Goal: Browse casually: Explore the website without a specific task or goal

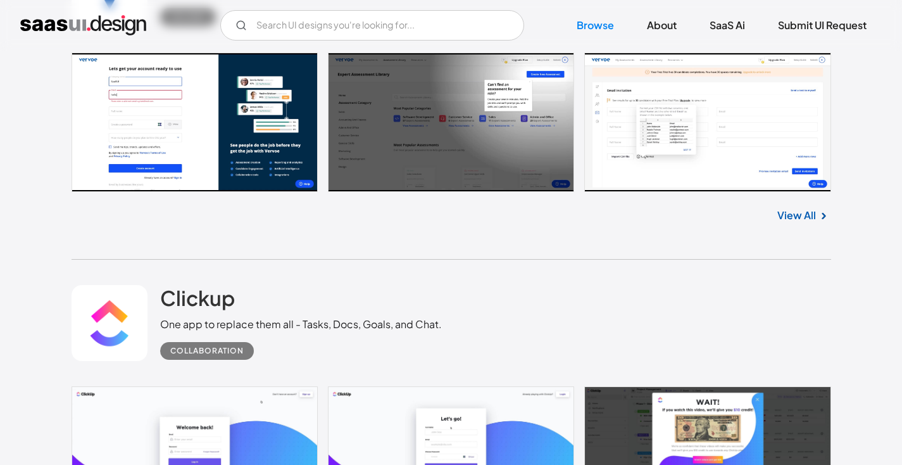
scroll to position [17646, 0]
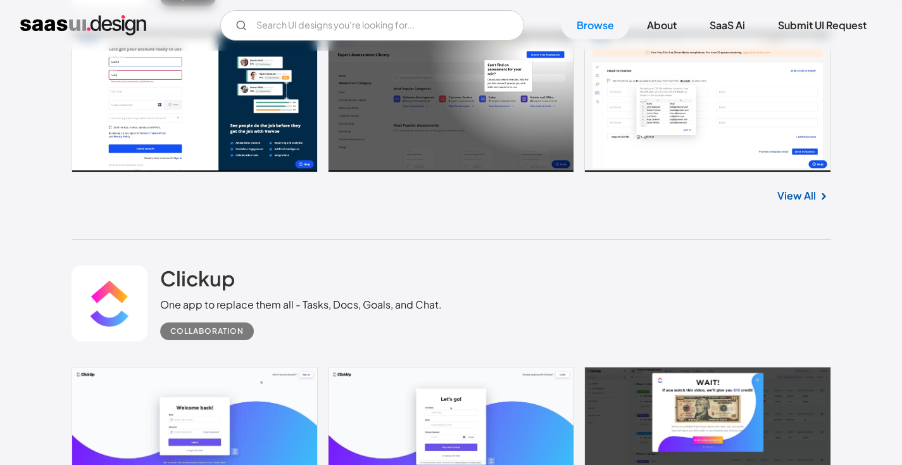
click at [803, 203] on link "View All" at bounding box center [796, 195] width 39 height 15
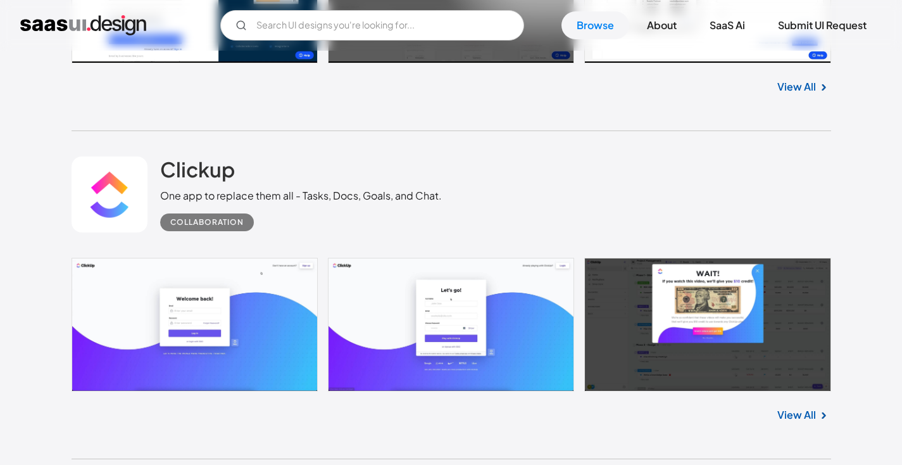
scroll to position [17868, 0]
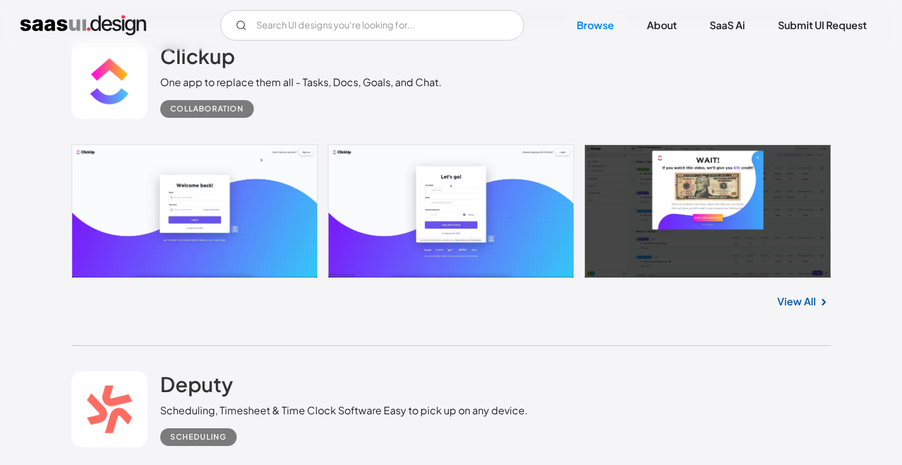
click at [796, 309] on link "View All" at bounding box center [796, 301] width 39 height 15
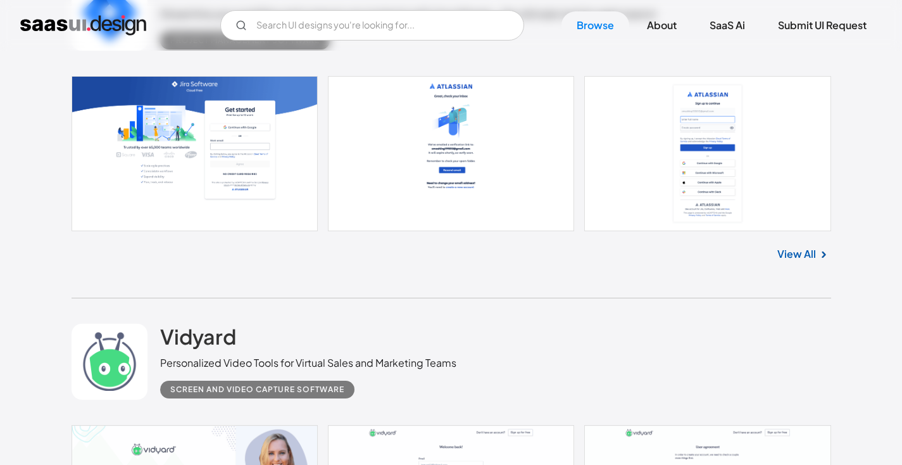
scroll to position [25283, 0]
click at [801, 260] on link "View All" at bounding box center [796, 253] width 39 height 15
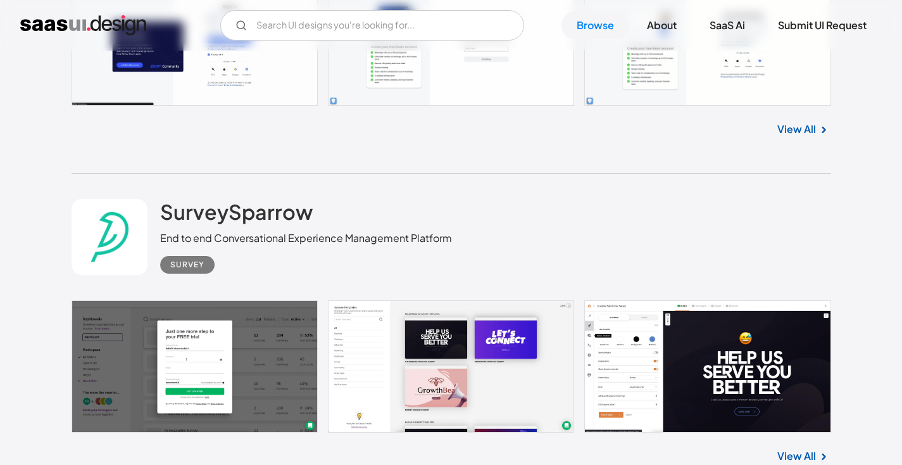
scroll to position [30211, 0]
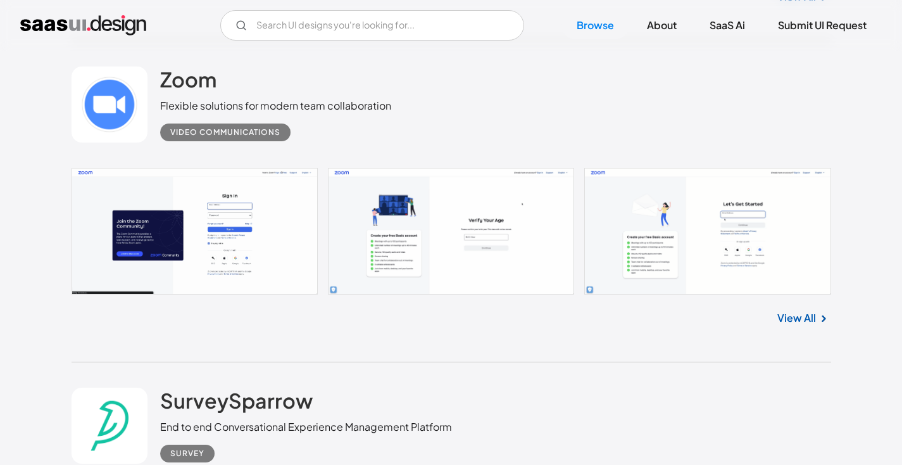
click at [797, 325] on link "View All" at bounding box center [796, 317] width 39 height 15
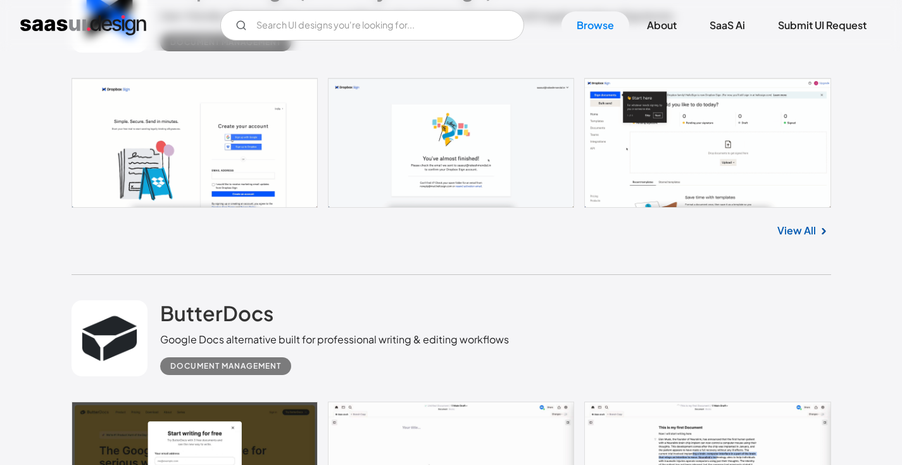
scroll to position [20156, 0]
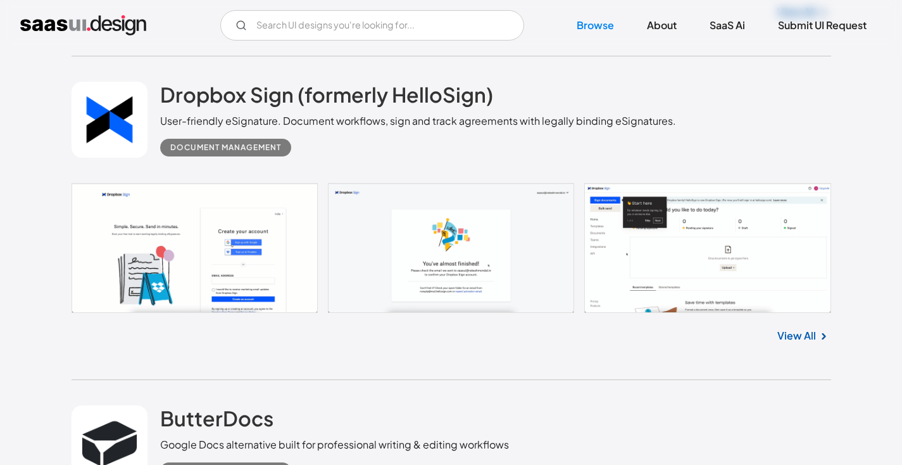
click at [791, 343] on link "View All" at bounding box center [796, 335] width 39 height 15
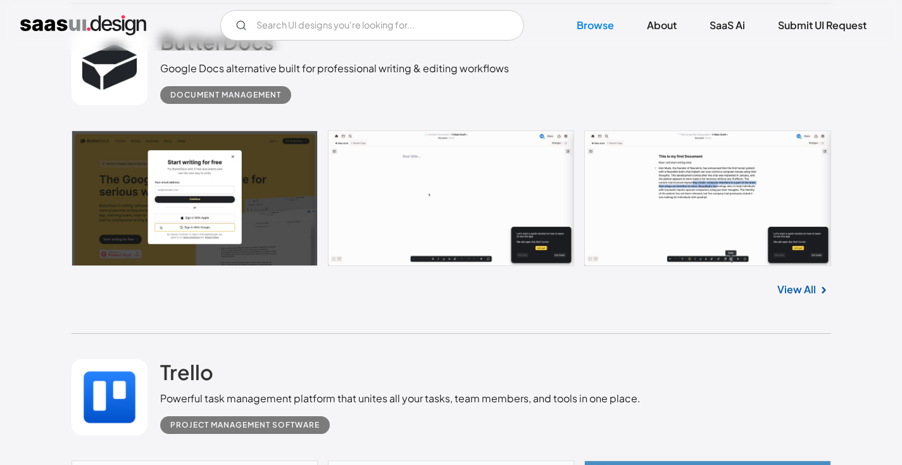
scroll to position [20531, 0]
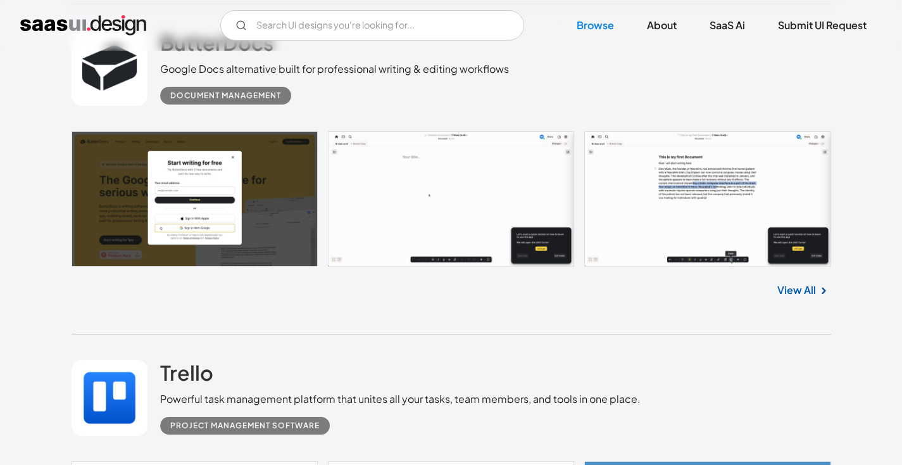
click at [805, 297] on link "View All" at bounding box center [796, 289] width 39 height 15
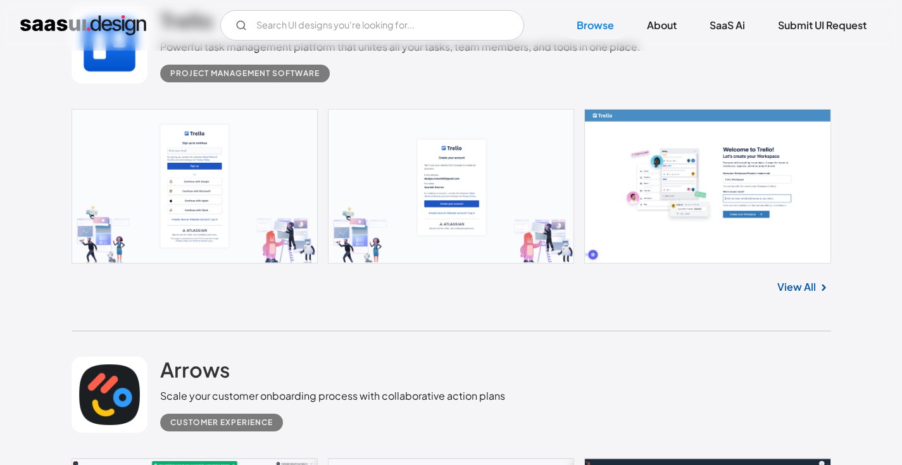
scroll to position [20869, 0]
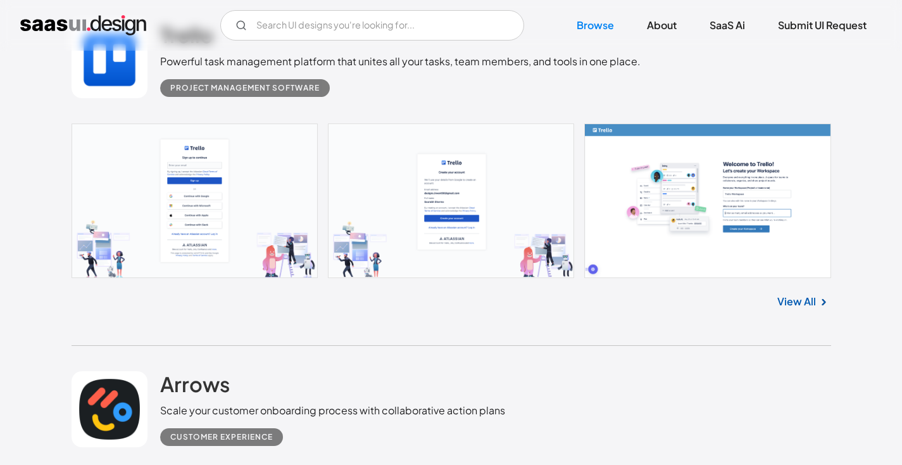
click at [803, 309] on link "View All" at bounding box center [796, 301] width 39 height 15
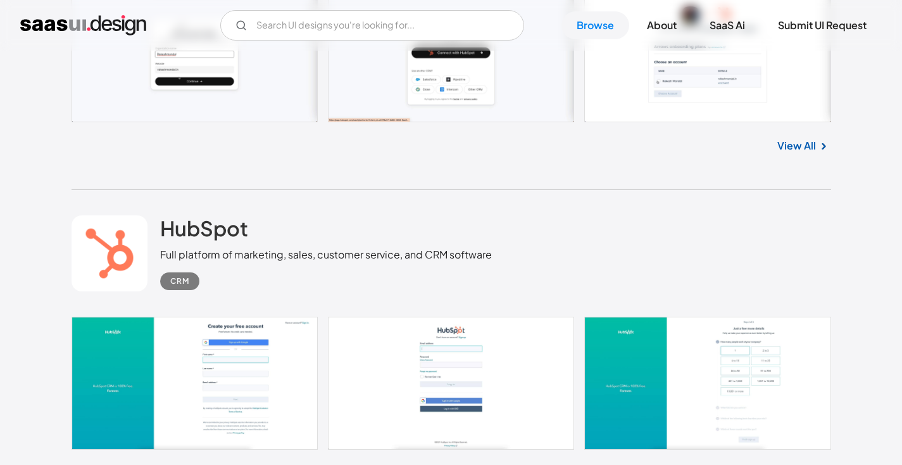
scroll to position [21543, 0]
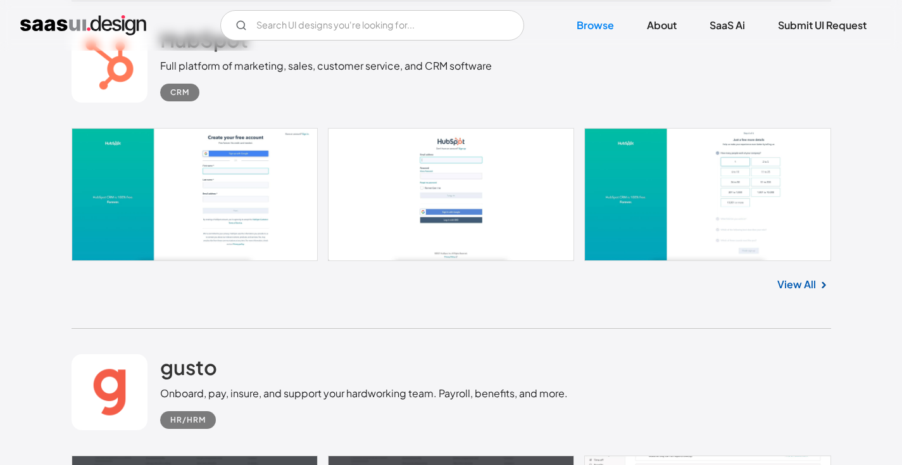
click at [807, 292] on link "View All" at bounding box center [796, 284] width 39 height 15
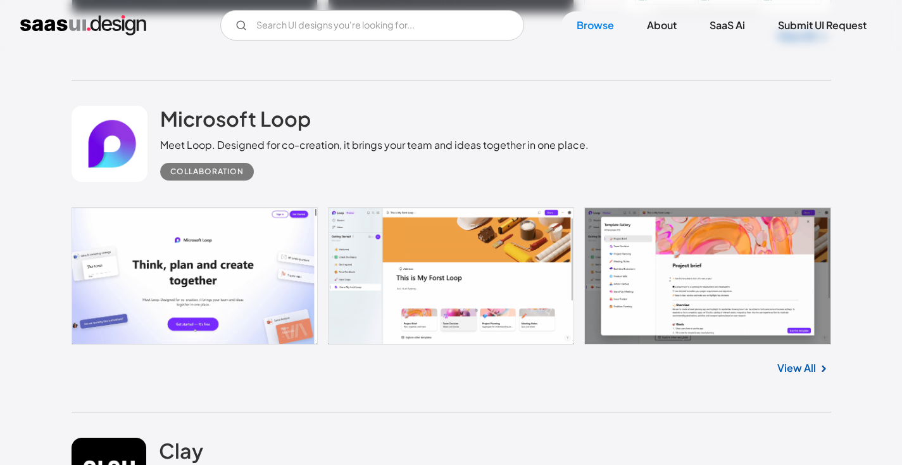
scroll to position [22129, 0]
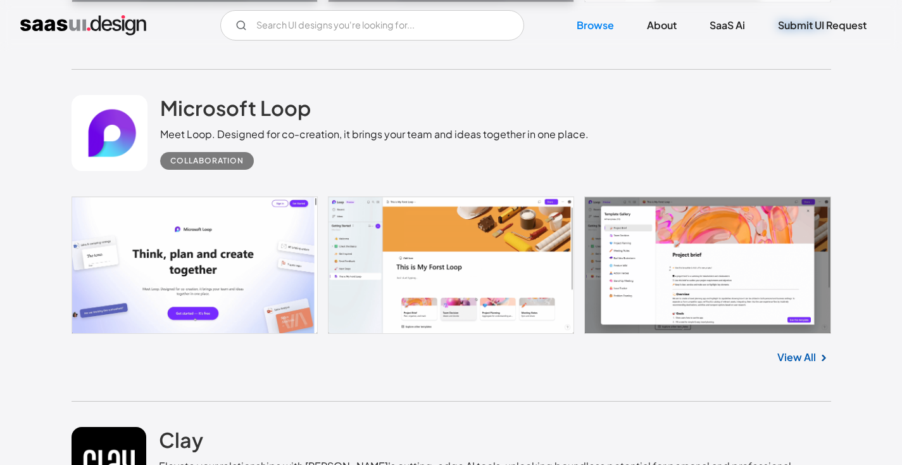
click at [817, 365] on img at bounding box center [823, 357] width 15 height 15
click at [810, 365] on link "View All" at bounding box center [796, 356] width 39 height 15
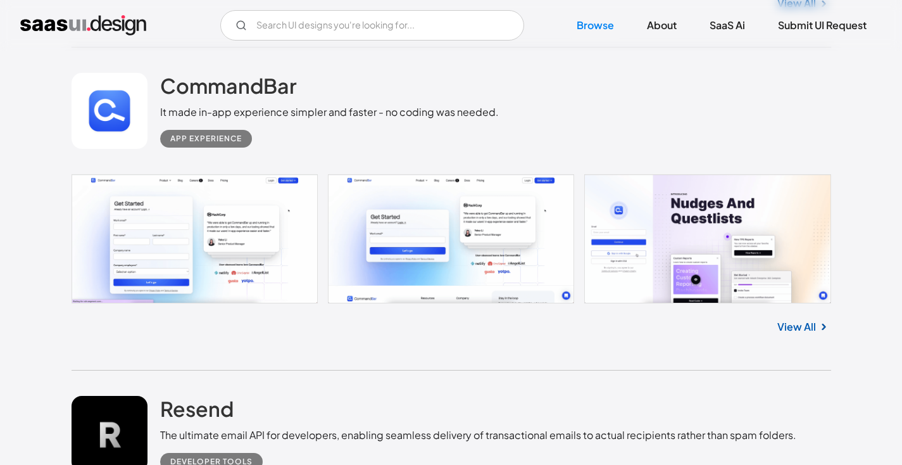
scroll to position [23193, 0]
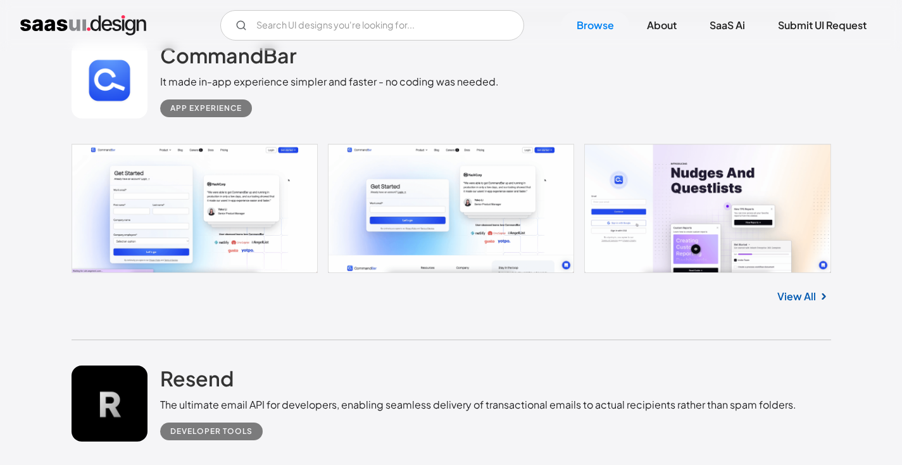
click at [787, 303] on link "View All" at bounding box center [796, 296] width 39 height 15
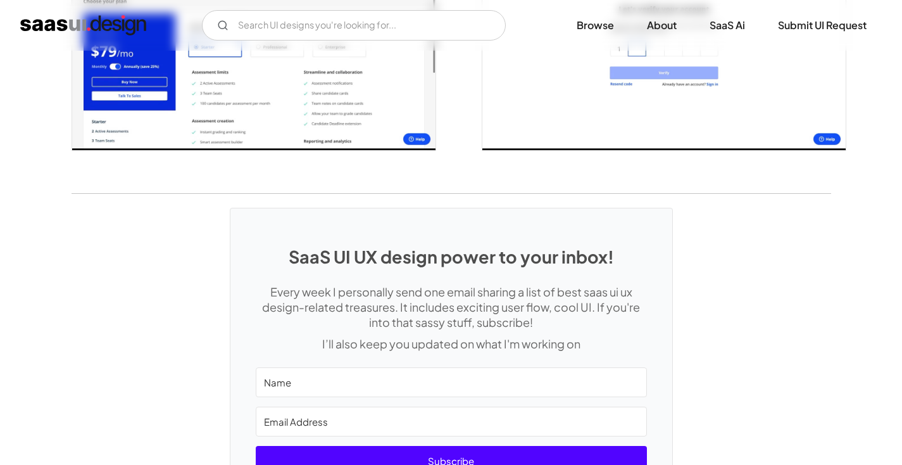
scroll to position [2788, 0]
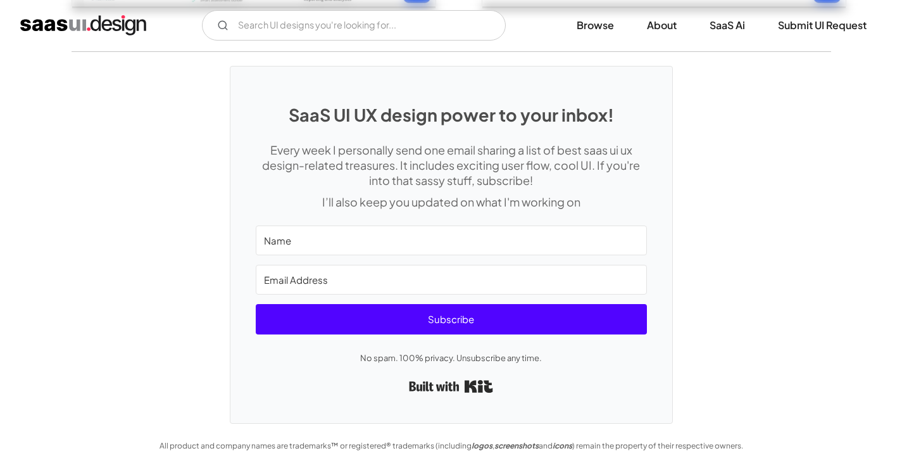
click at [446, 236] on input "Name" at bounding box center [451, 240] width 391 height 30
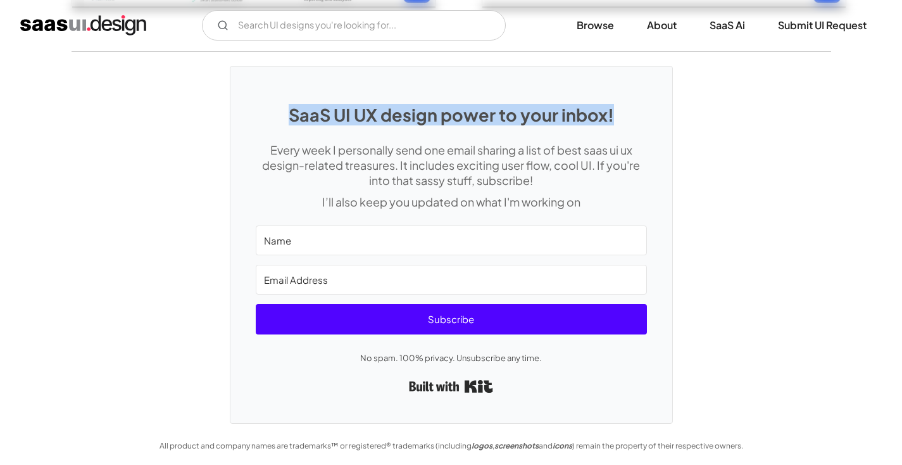
drag, startPoint x: 289, startPoint y: 111, endPoint x: 622, endPoint y: 109, distance: 332.3
click at [622, 109] on h1 "SaaS UI UX design power to your inbox!" at bounding box center [451, 114] width 391 height 20
click at [387, 99] on div "SaaS UI UX design power to your inbox! Every week I personally send one email s…" at bounding box center [451, 244] width 442 height 356
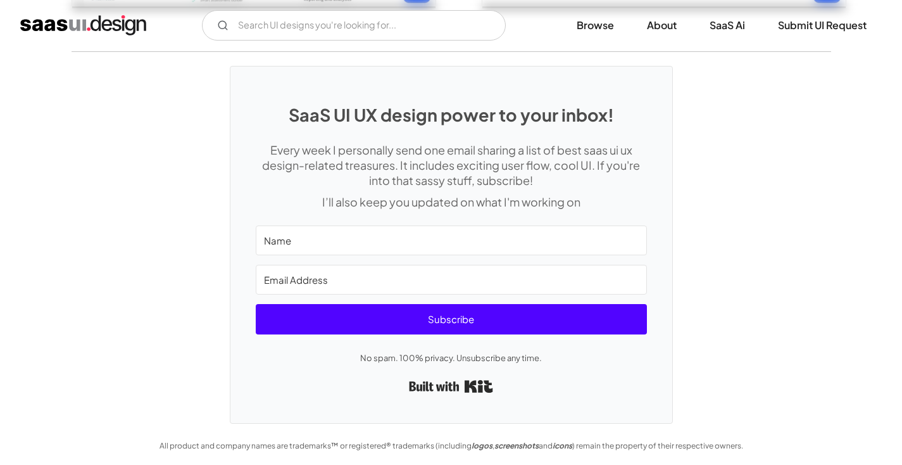
click at [381, 109] on h1 "SaaS UI UX design power to your inbox!" at bounding box center [451, 114] width 391 height 20
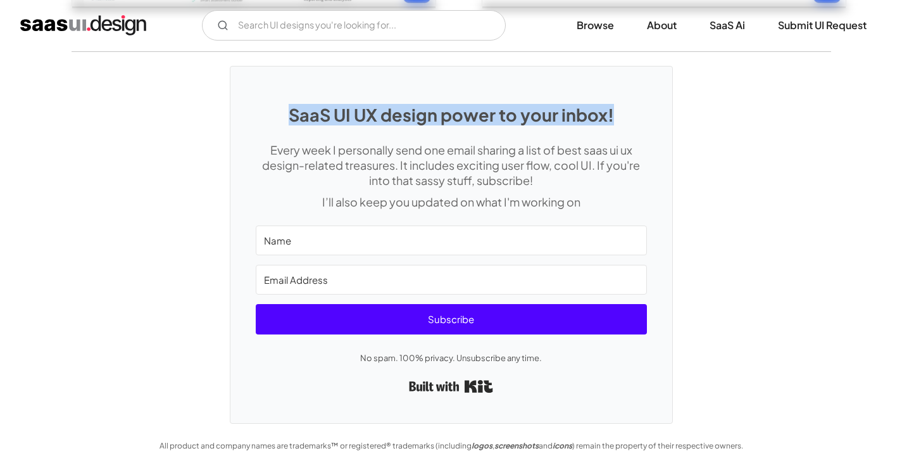
drag, startPoint x: 294, startPoint y: 115, endPoint x: 611, endPoint y: 121, distance: 317.8
click at [611, 121] on h1 "SaaS UI UX design power to your inbox!" at bounding box center [451, 114] width 391 height 20
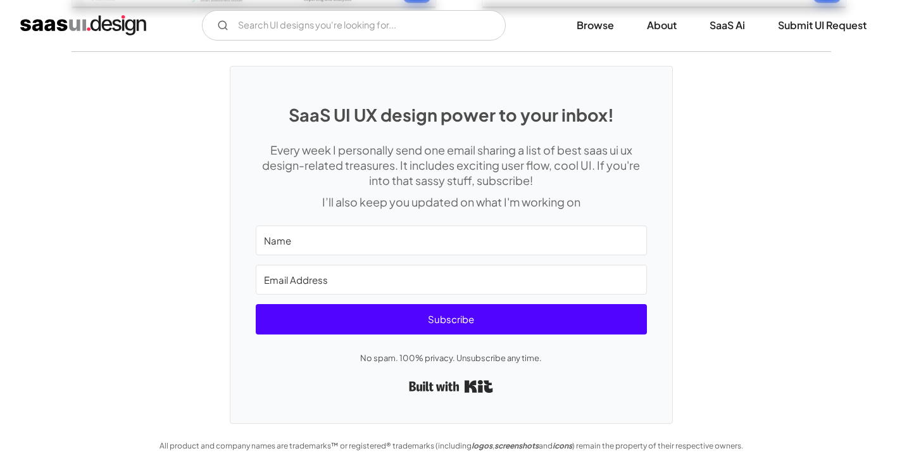
click at [582, 121] on h1 "SaaS UI UX design power to your inbox!" at bounding box center [451, 114] width 391 height 20
drag, startPoint x: 560, startPoint y: 116, endPoint x: 613, endPoint y: 110, distance: 53.5
click at [613, 110] on h1 "SaaS UI UX design power to your inbox!" at bounding box center [451, 114] width 391 height 20
click at [604, 116] on h1 "SaaS UI UX design power to your inbox!" at bounding box center [451, 114] width 391 height 20
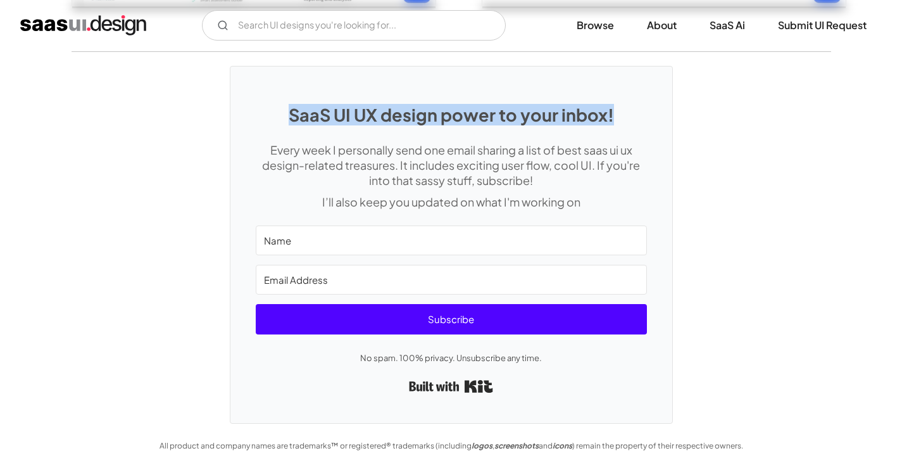
drag, startPoint x: 288, startPoint y: 116, endPoint x: 613, endPoint y: 107, distance: 324.8
click at [613, 107] on h1 "SaaS UI UX design power to your inbox!" at bounding box center [451, 114] width 391 height 20
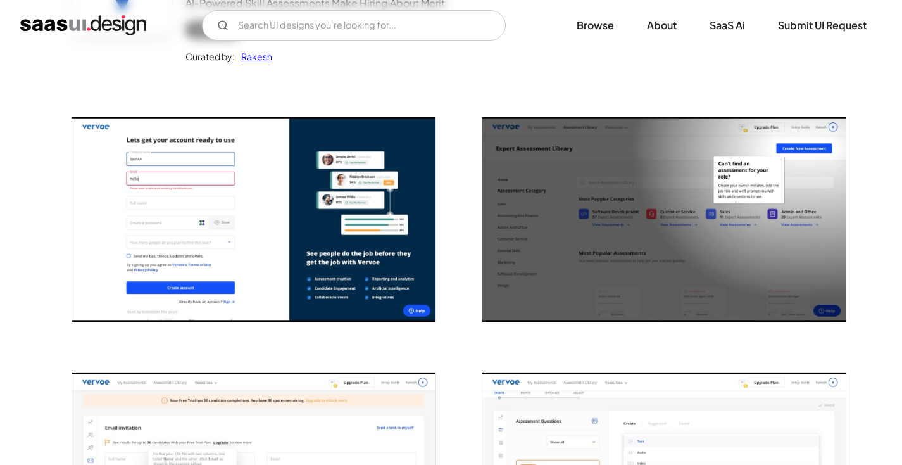
scroll to position [218, 0]
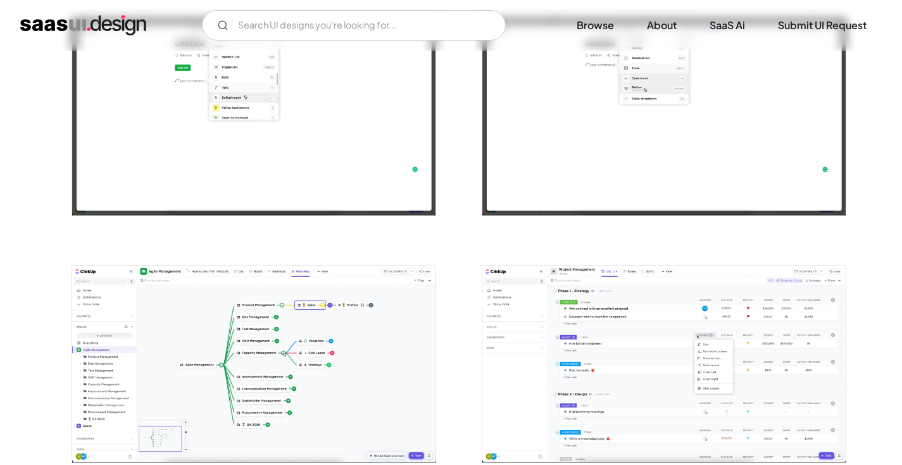
scroll to position [1908, 0]
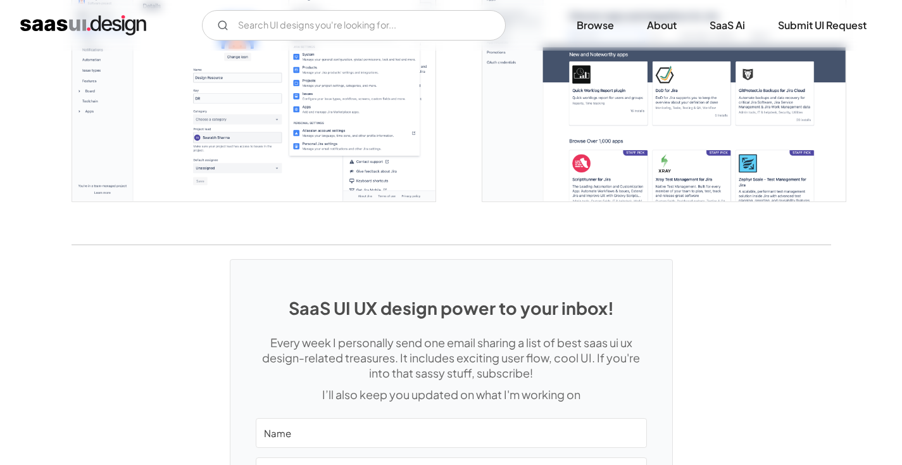
scroll to position [3570, 0]
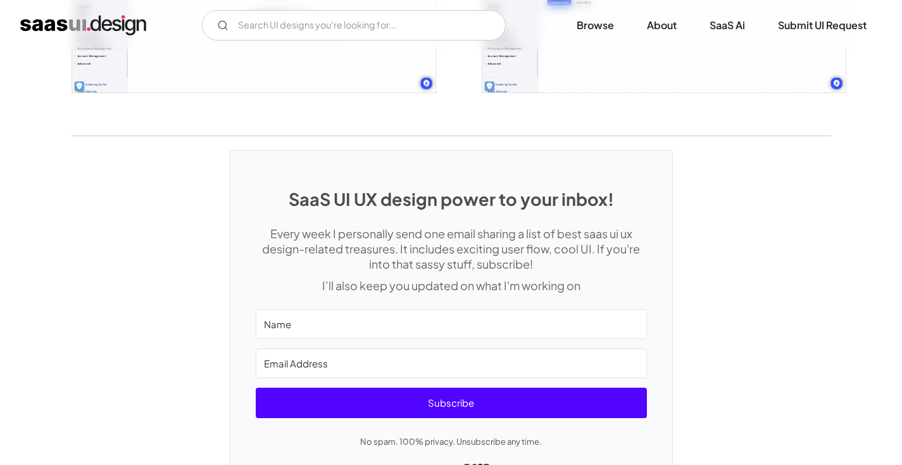
scroll to position [2360, 0]
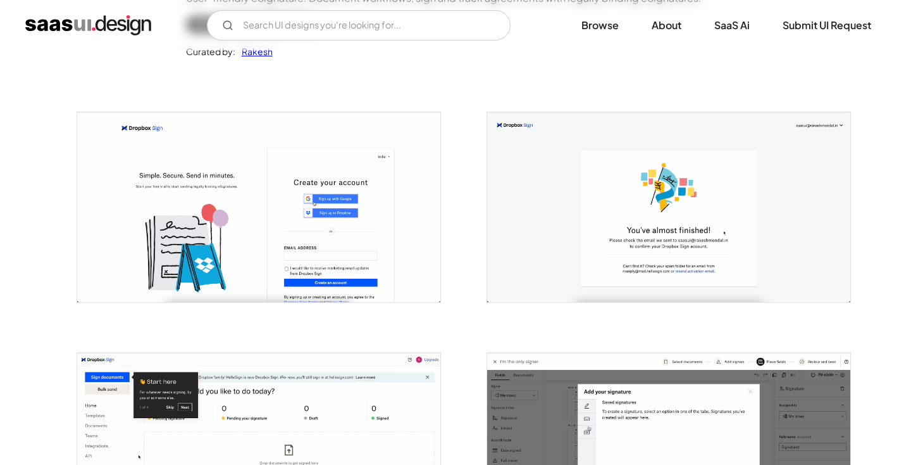
scroll to position [435, 0]
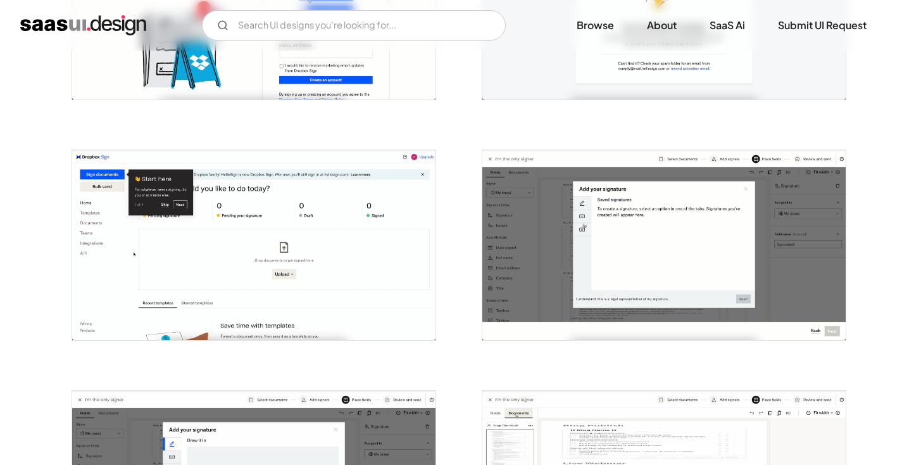
click at [634, 228] on img "open lightbox" at bounding box center [663, 245] width 363 height 190
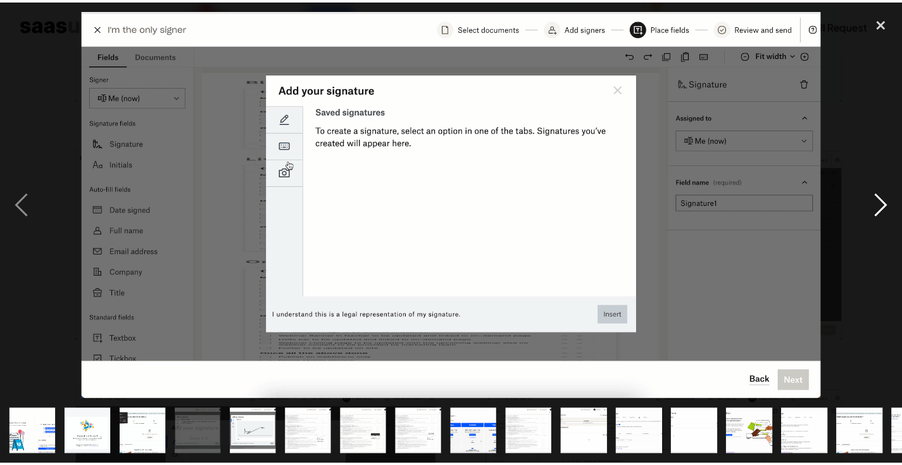
scroll to position [0, 0]
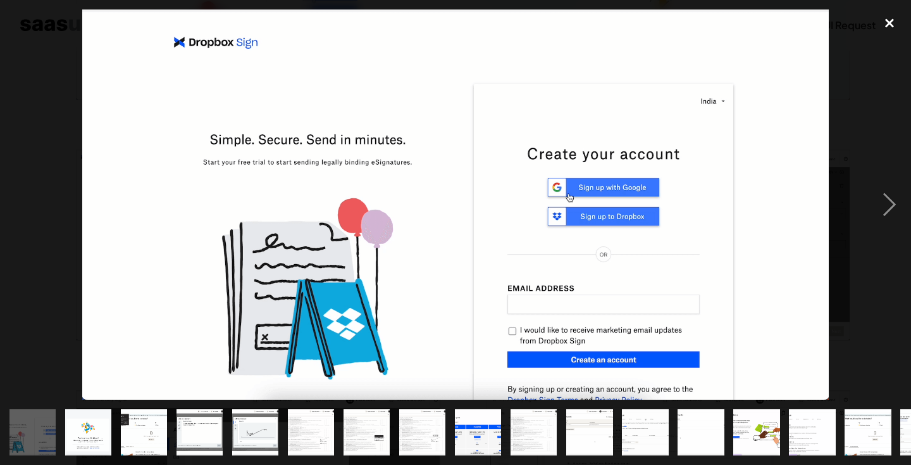
click at [891, 16] on div "close lightbox" at bounding box center [889, 23] width 43 height 28
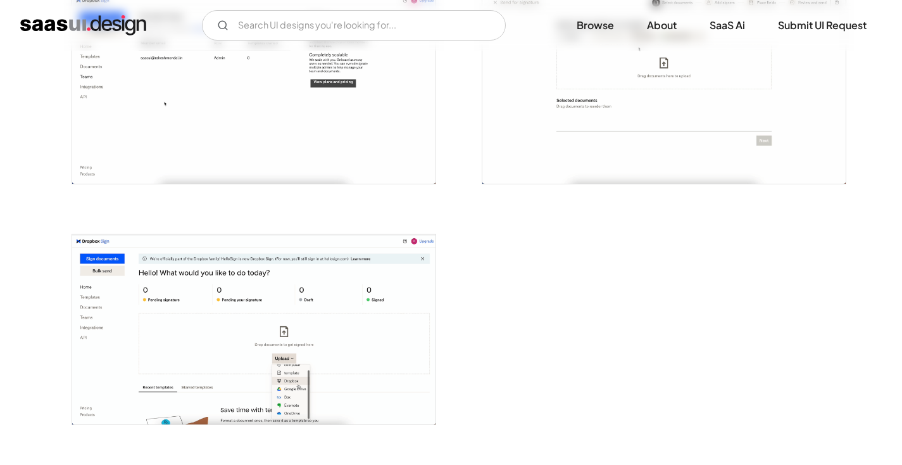
scroll to position [2421, 0]
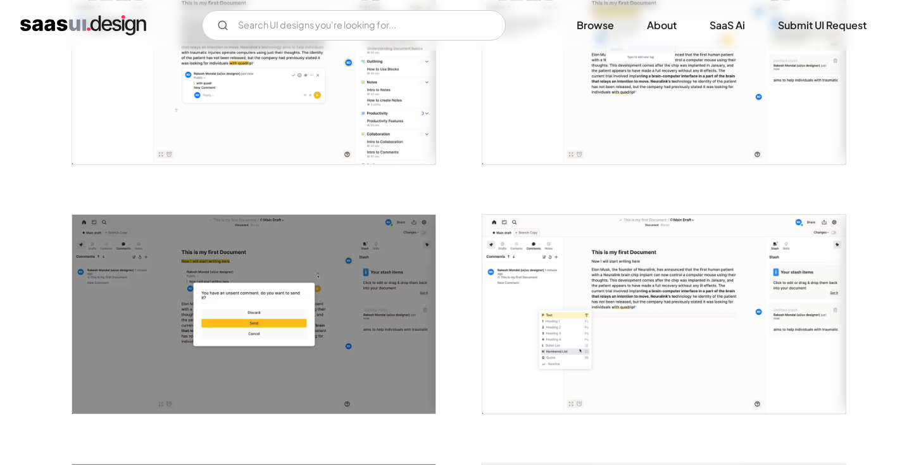
scroll to position [1329, 0]
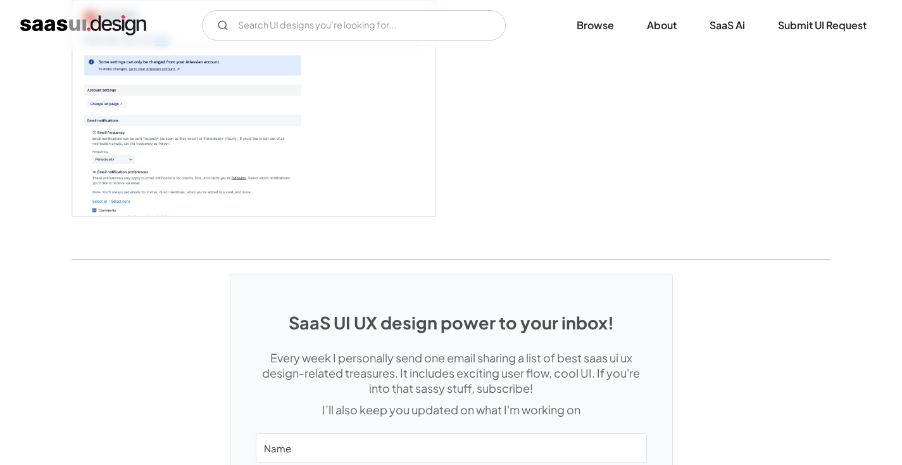
scroll to position [3572, 0]
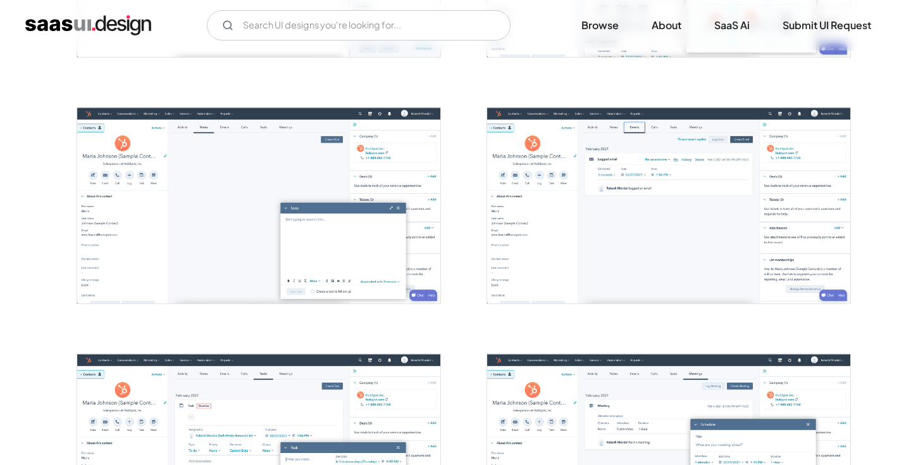
scroll to position [1190, 0]
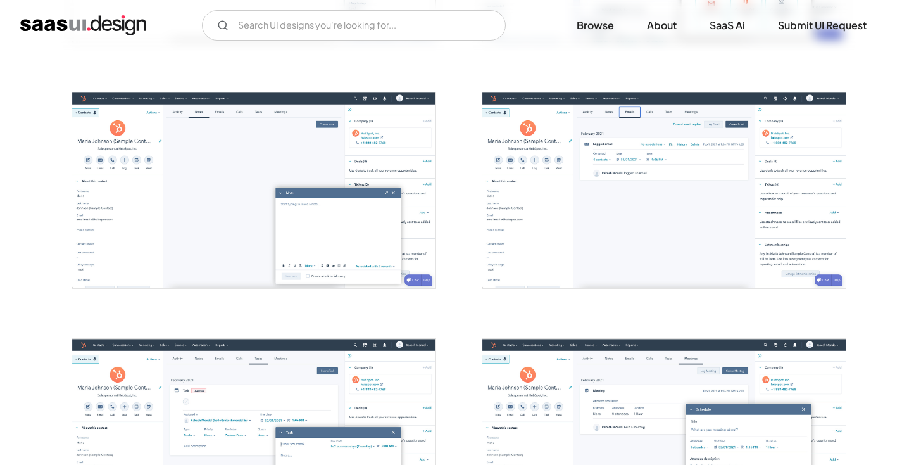
click at [358, 197] on img "open lightbox" at bounding box center [253, 190] width 363 height 196
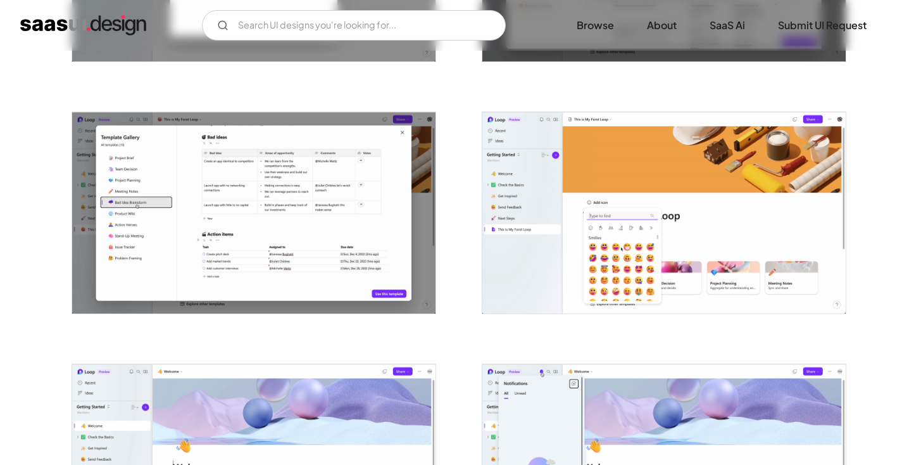
scroll to position [1203, 0]
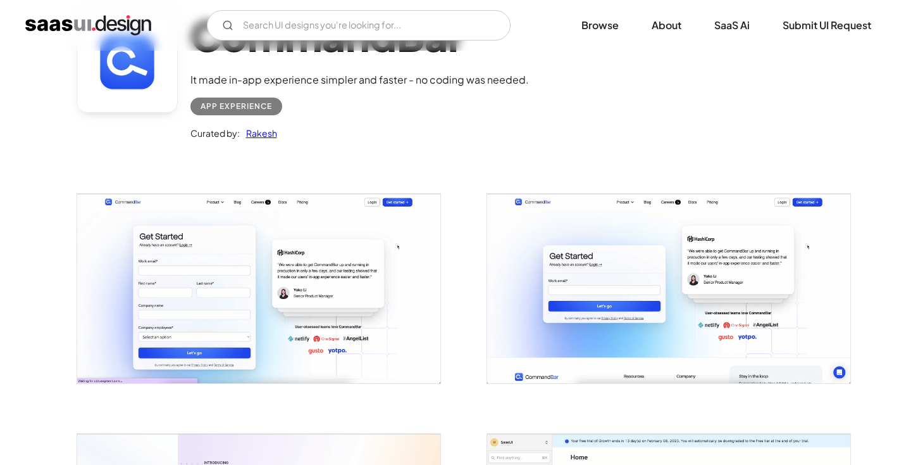
scroll to position [103, 0]
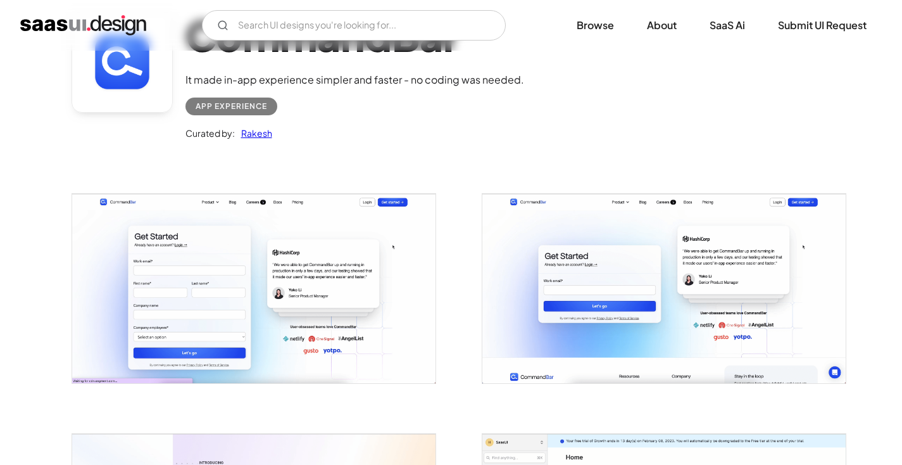
click at [340, 242] on img "open lightbox" at bounding box center [253, 288] width 363 height 189
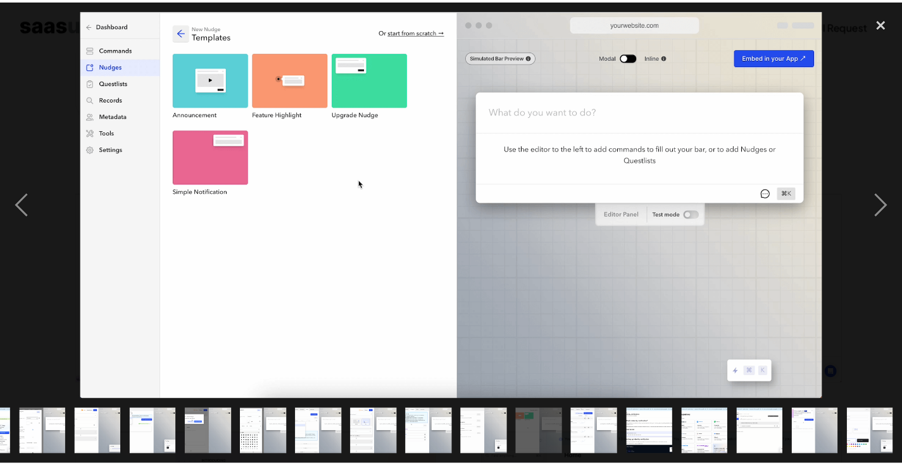
scroll to position [0, 380]
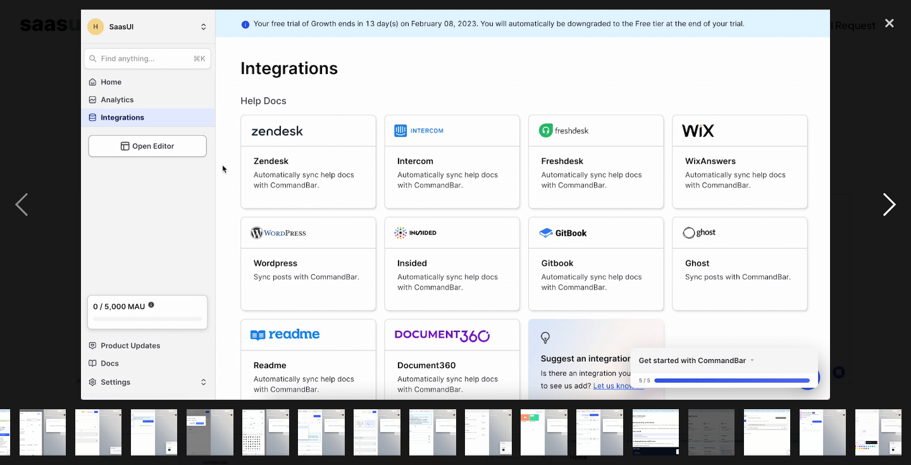
click at [883, 208] on div "next image" at bounding box center [889, 204] width 43 height 391
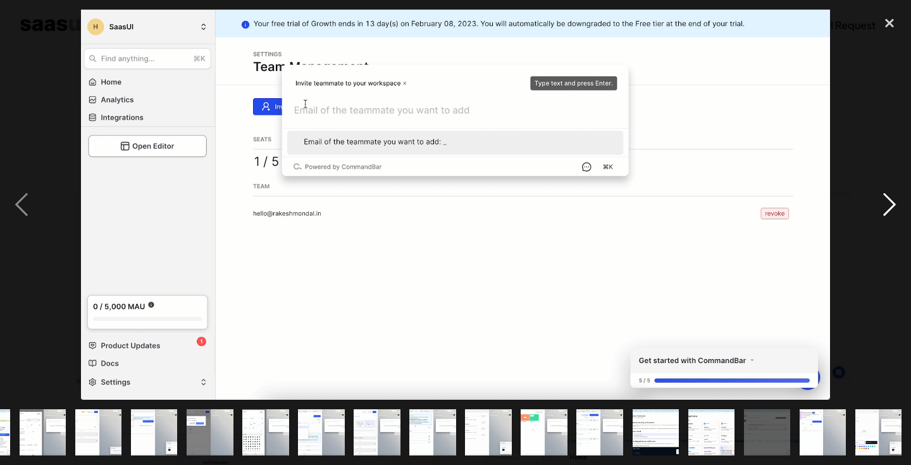
click at [883, 208] on div "next image" at bounding box center [889, 204] width 43 height 391
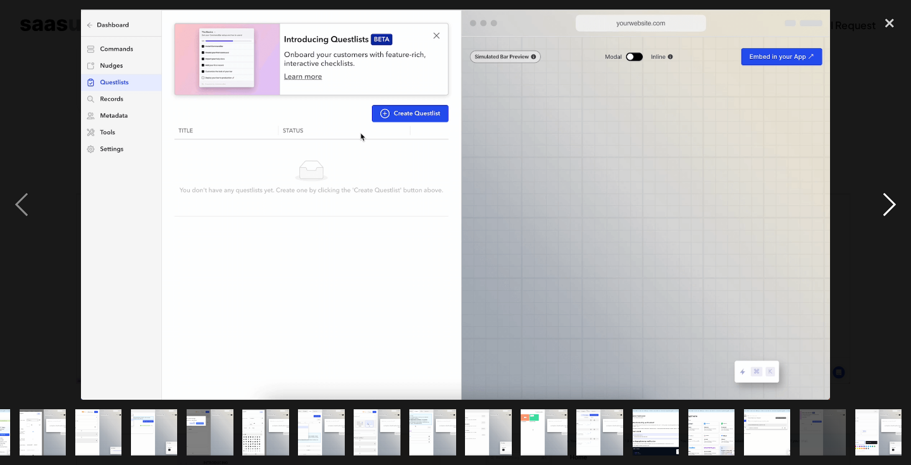
click at [883, 207] on div "next image" at bounding box center [889, 204] width 43 height 391
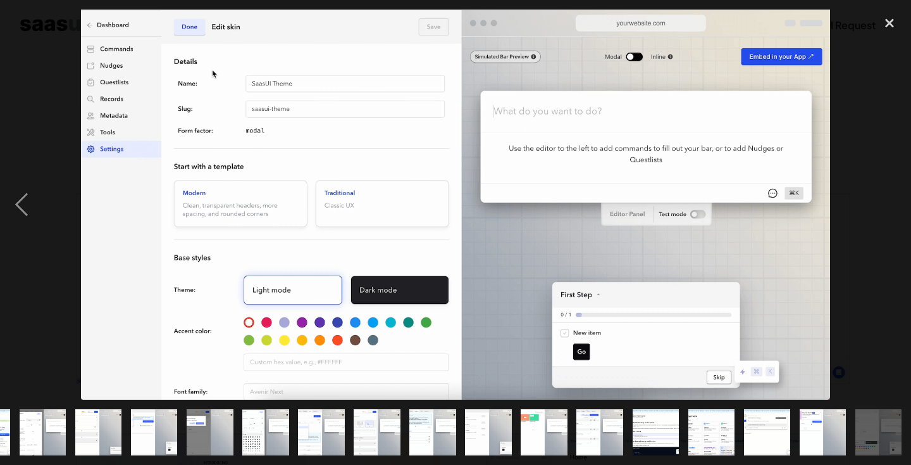
click at [53, 54] on div at bounding box center [455, 204] width 911 height 391
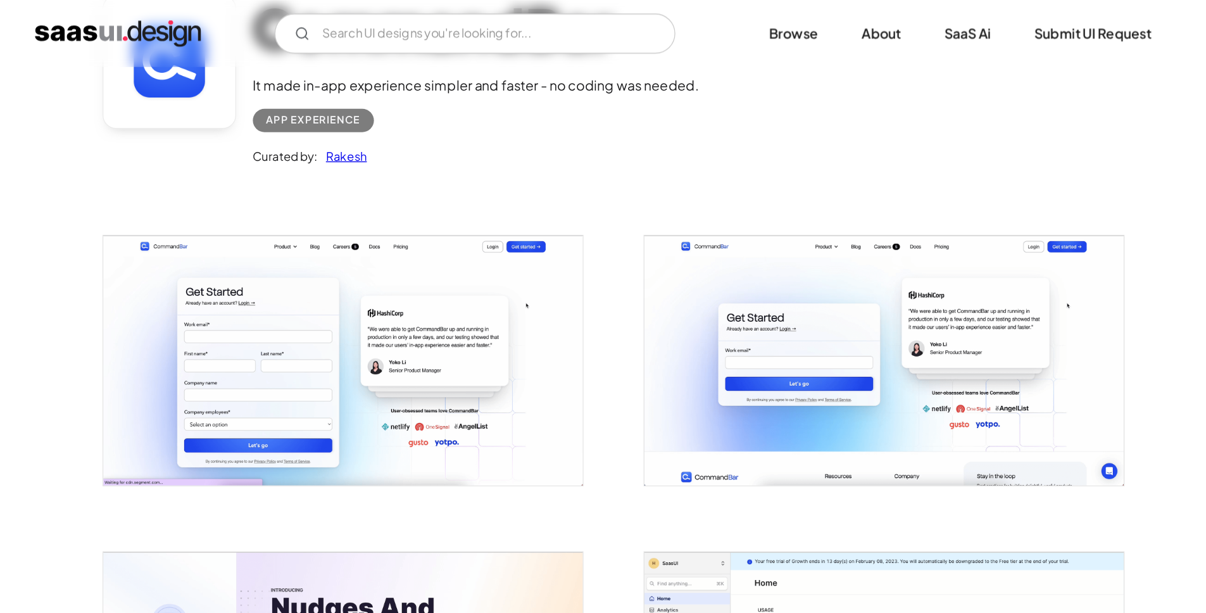
scroll to position [0, 0]
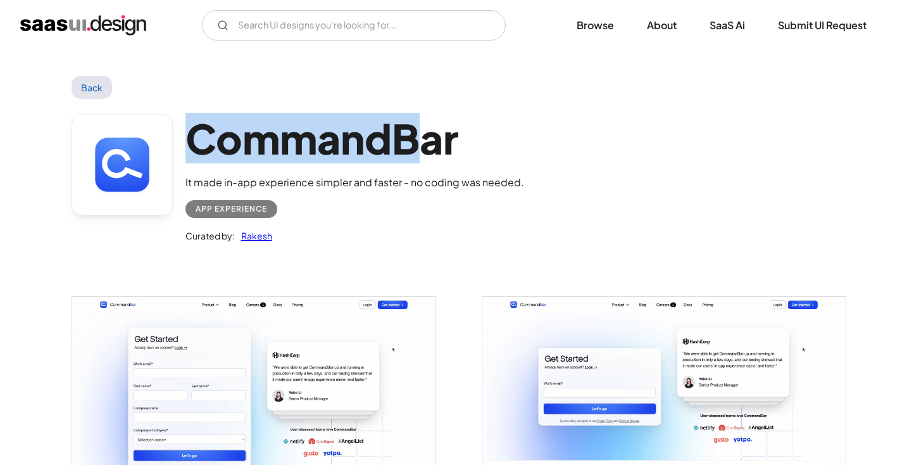
drag, startPoint x: 190, startPoint y: 138, endPoint x: 491, endPoint y: 167, distance: 302.1
click at [461, 160] on h1 "CommandBar" at bounding box center [354, 138] width 339 height 49
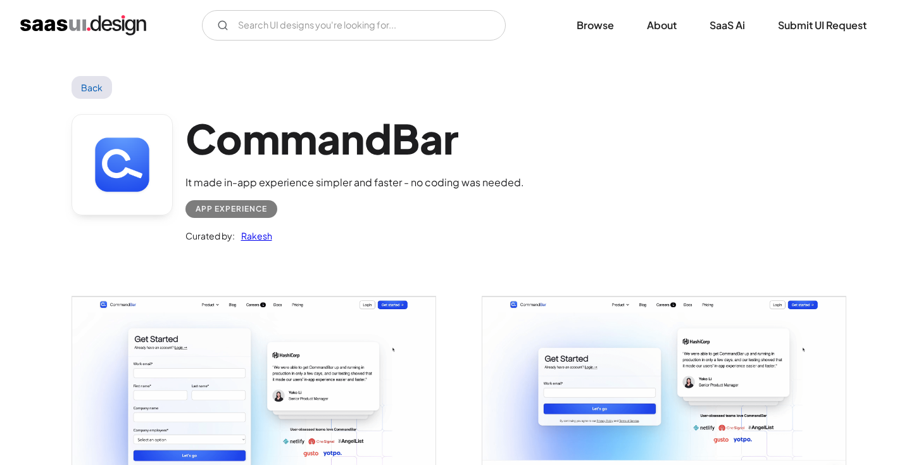
click at [576, 169] on div "CommandBar It made in-app experience simpler and faster - no coding was needed.…" at bounding box center [452, 181] width 760 height 165
